Goal: Transaction & Acquisition: Purchase product/service

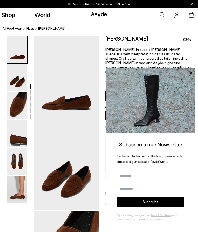
scroll to position [19, 6]
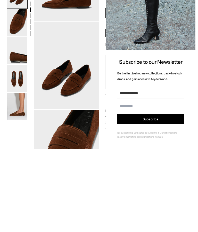
type input "**********"
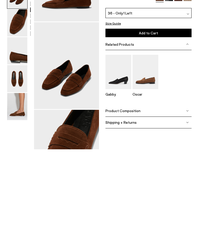
scroll to position [101, 6]
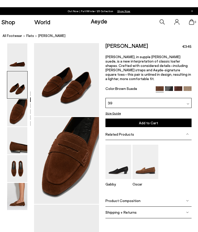
scroll to position [94, 6]
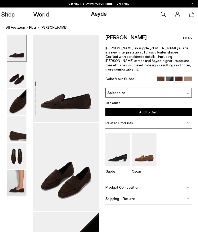
scroll to position [0, 3]
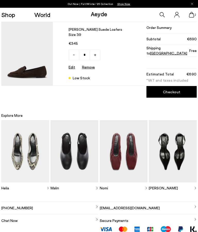
type input "*"
click at [176, 92] on link "Checkout" at bounding box center [172, 92] width 50 height 12
